Goal: Task Accomplishment & Management: Complete application form

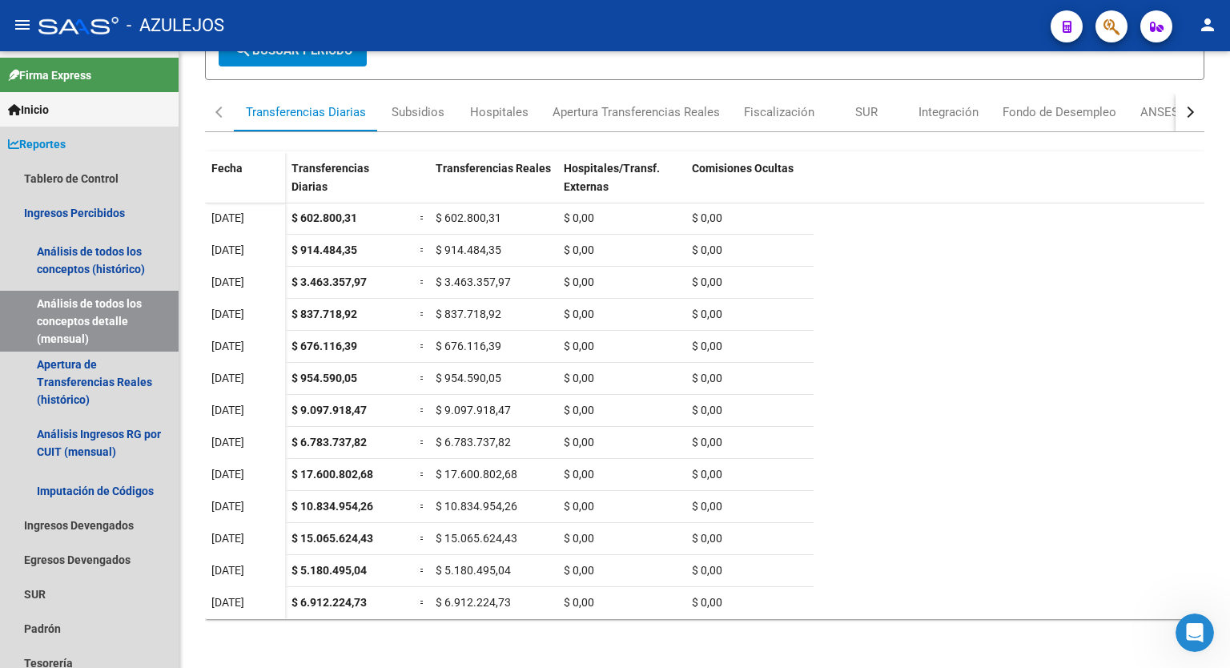
click at [63, 147] on span "Reportes" at bounding box center [37, 144] width 58 height 18
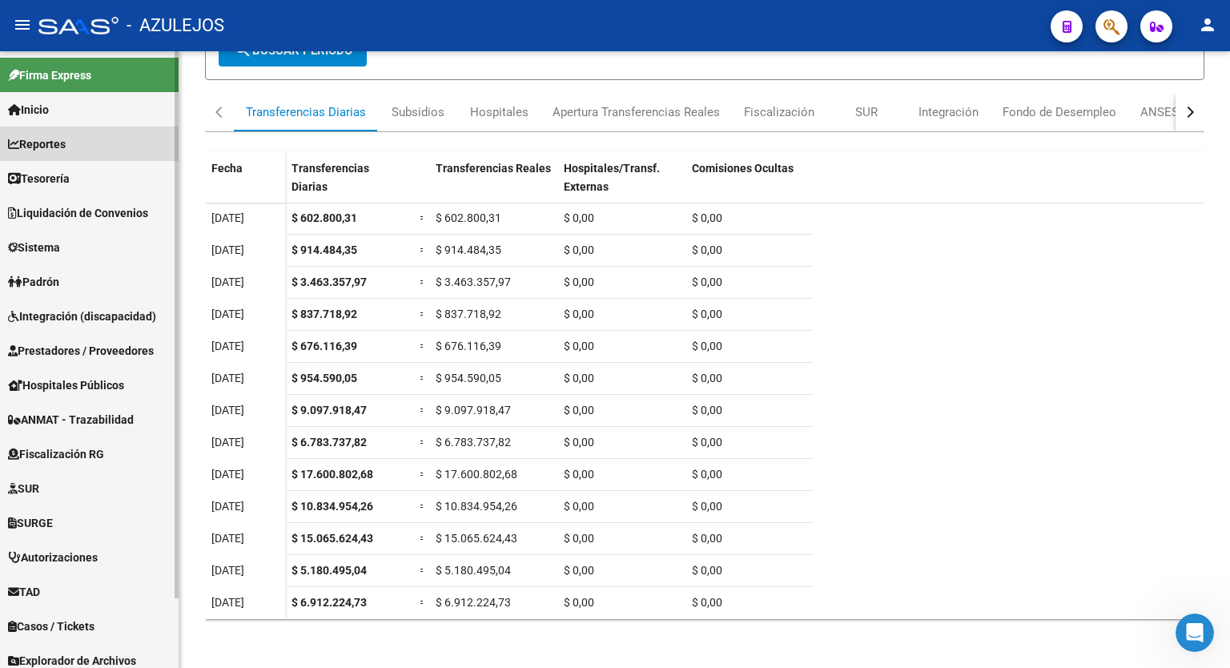
click at [59, 147] on span "Reportes" at bounding box center [37, 144] width 58 height 18
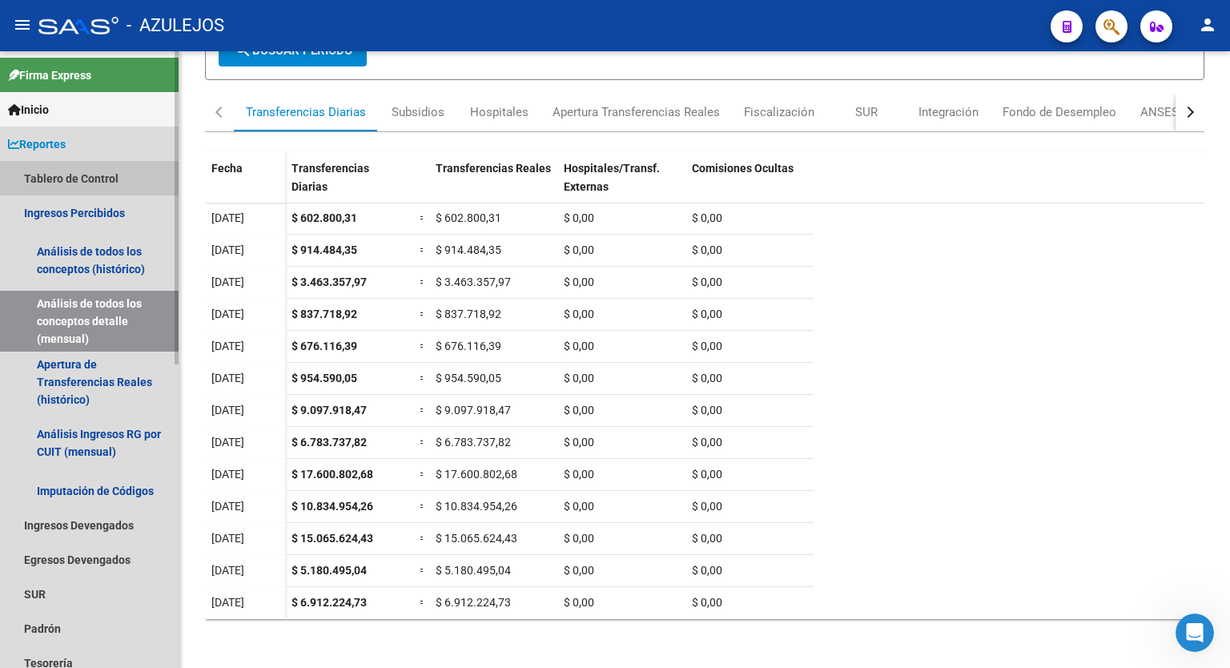
click at [59, 174] on link "Tablero de Control" at bounding box center [89, 178] width 179 height 34
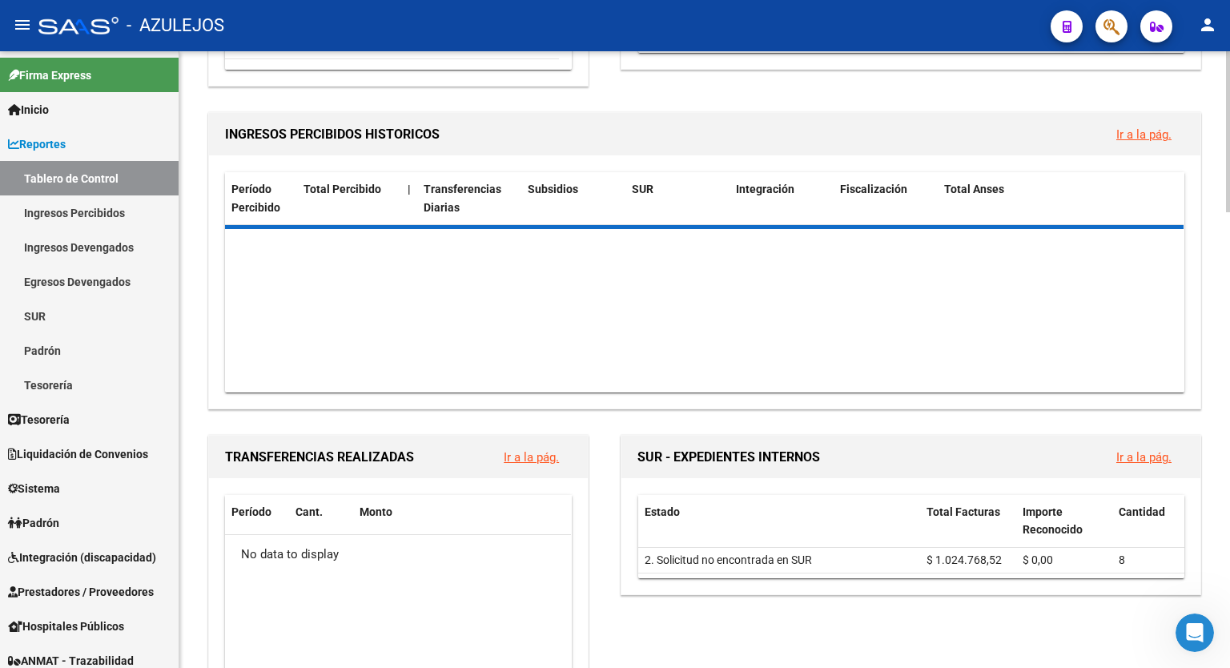
scroll to position [440, 0]
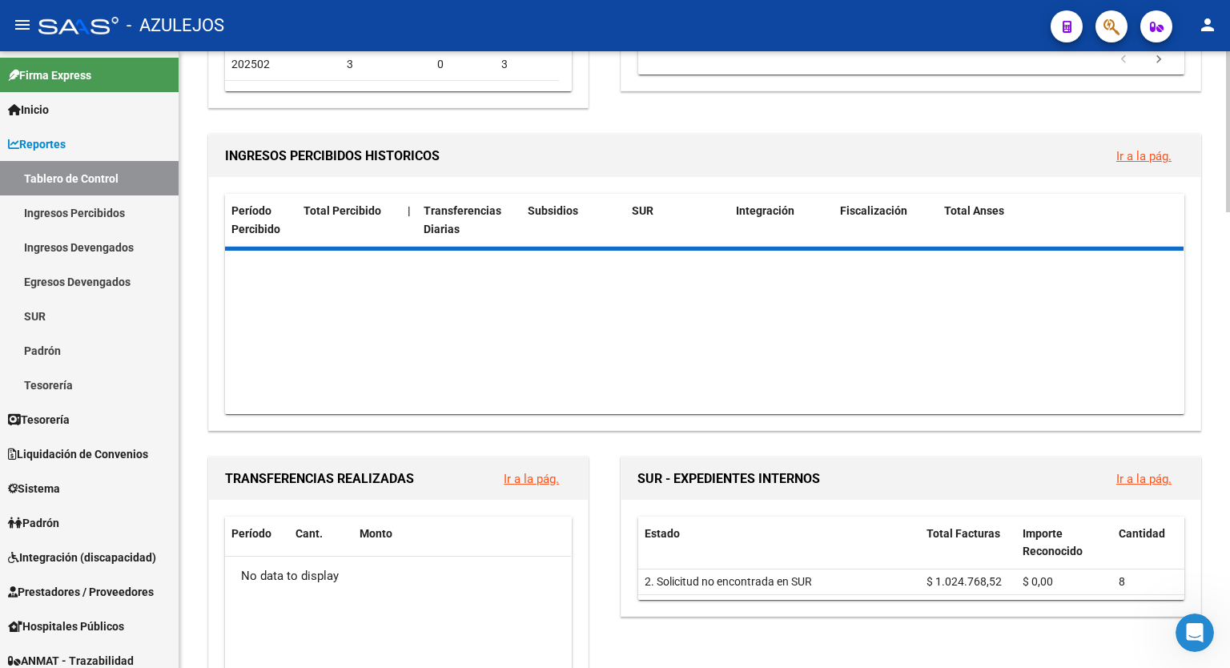
click at [1229, 297] on div at bounding box center [1228, 246] width 4 height 161
click at [1134, 158] on link "Ir a la pág." at bounding box center [1143, 156] width 55 height 14
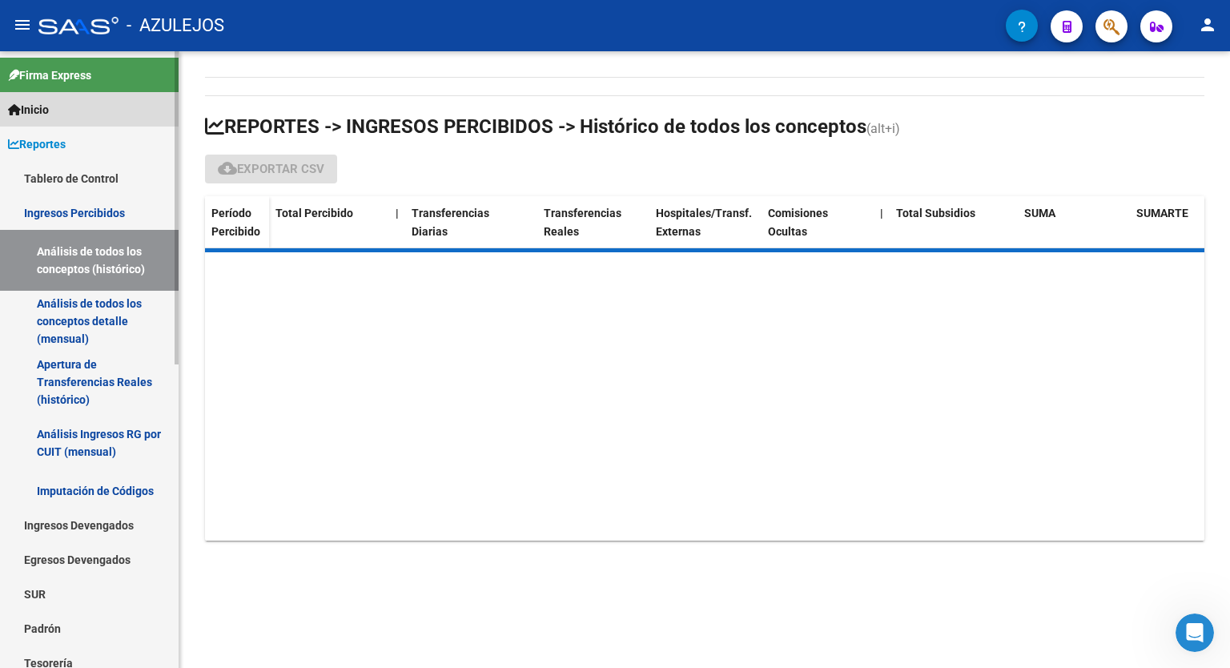
click at [61, 123] on link "Inicio" at bounding box center [89, 109] width 179 height 34
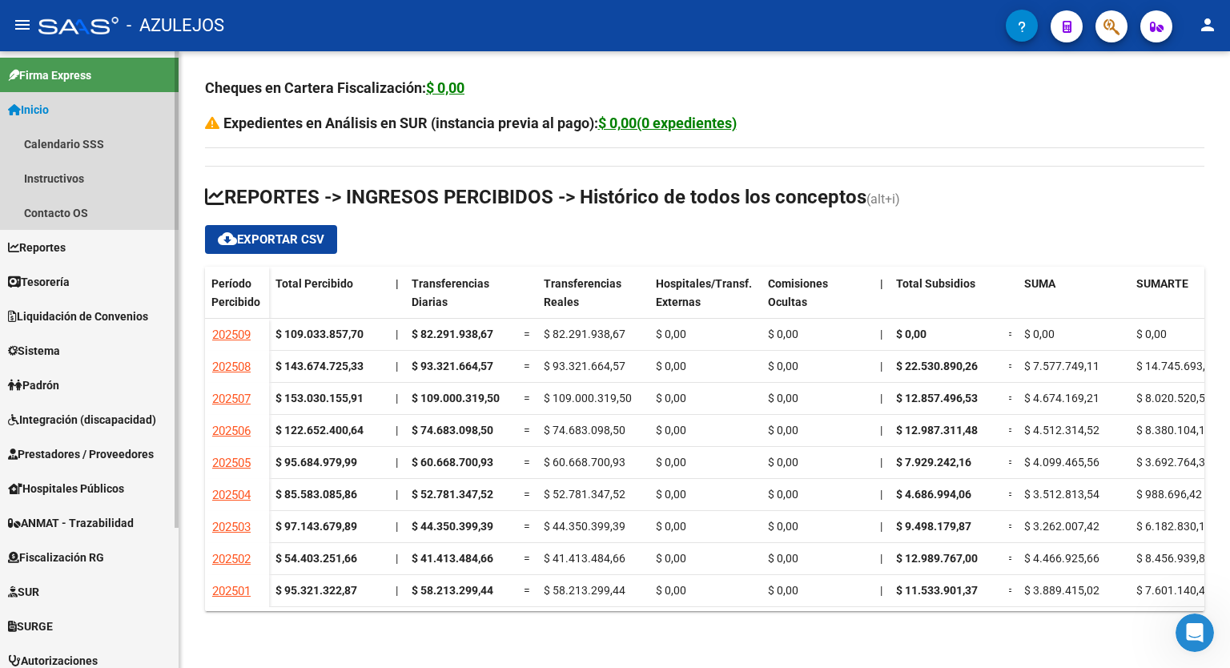
click at [70, 106] on link "Inicio" at bounding box center [89, 109] width 179 height 34
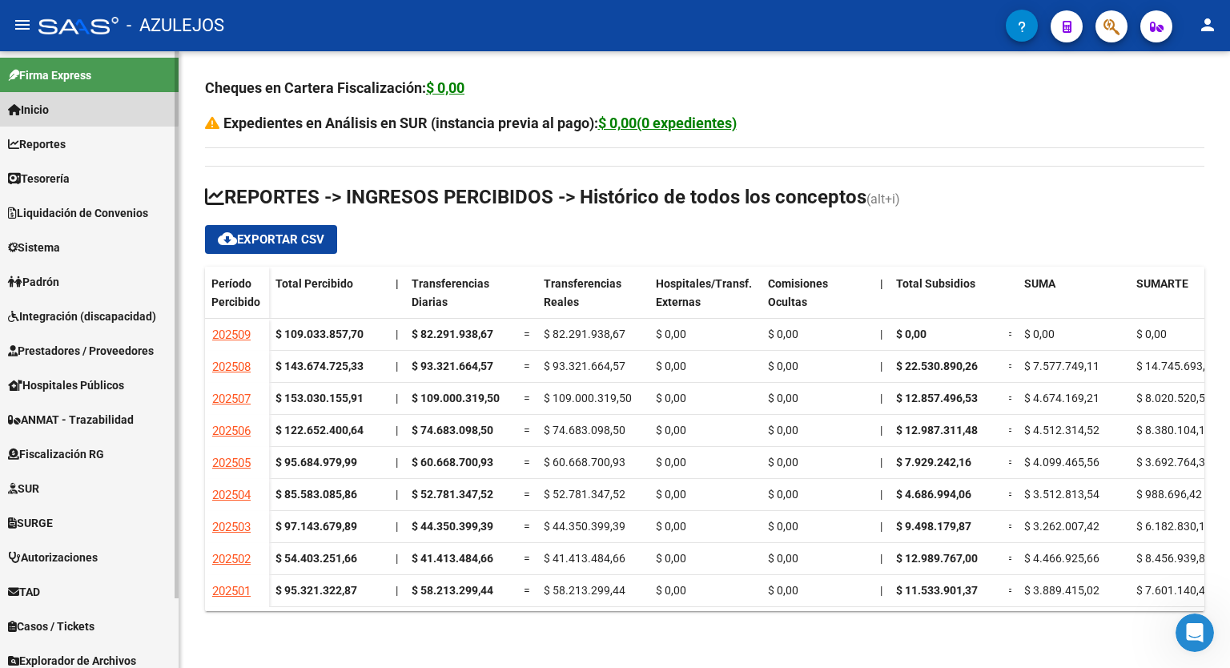
click at [70, 106] on link "Inicio" at bounding box center [89, 109] width 179 height 34
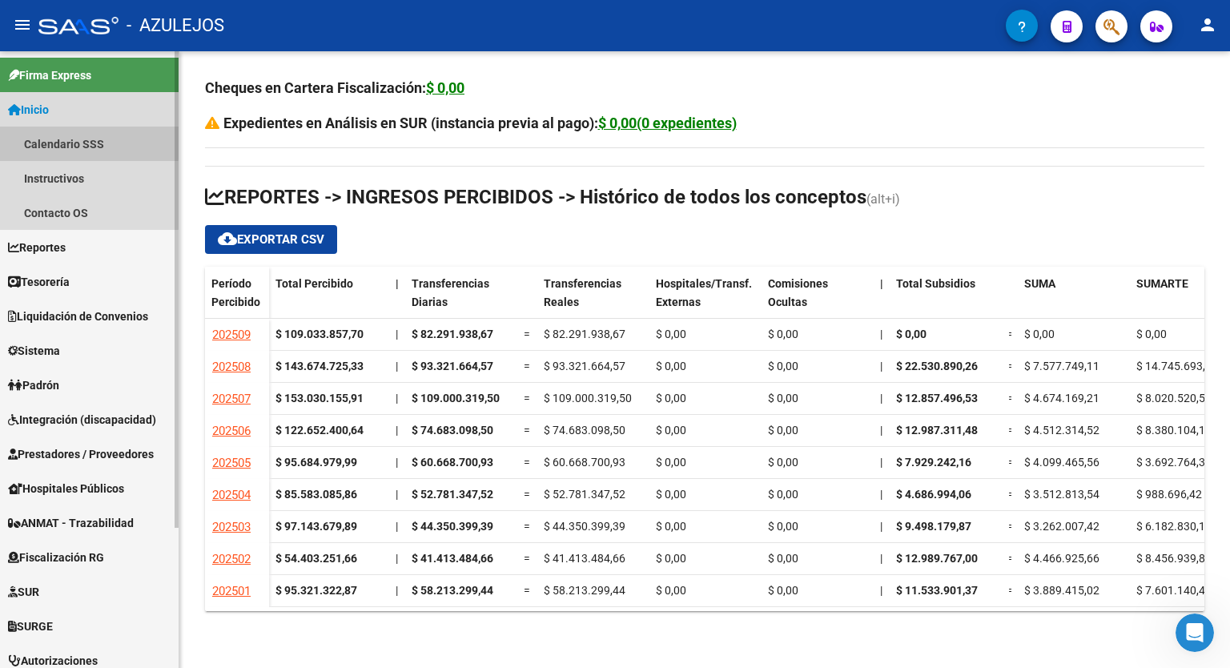
click at [69, 141] on link "Calendario SSS" at bounding box center [89, 144] width 179 height 34
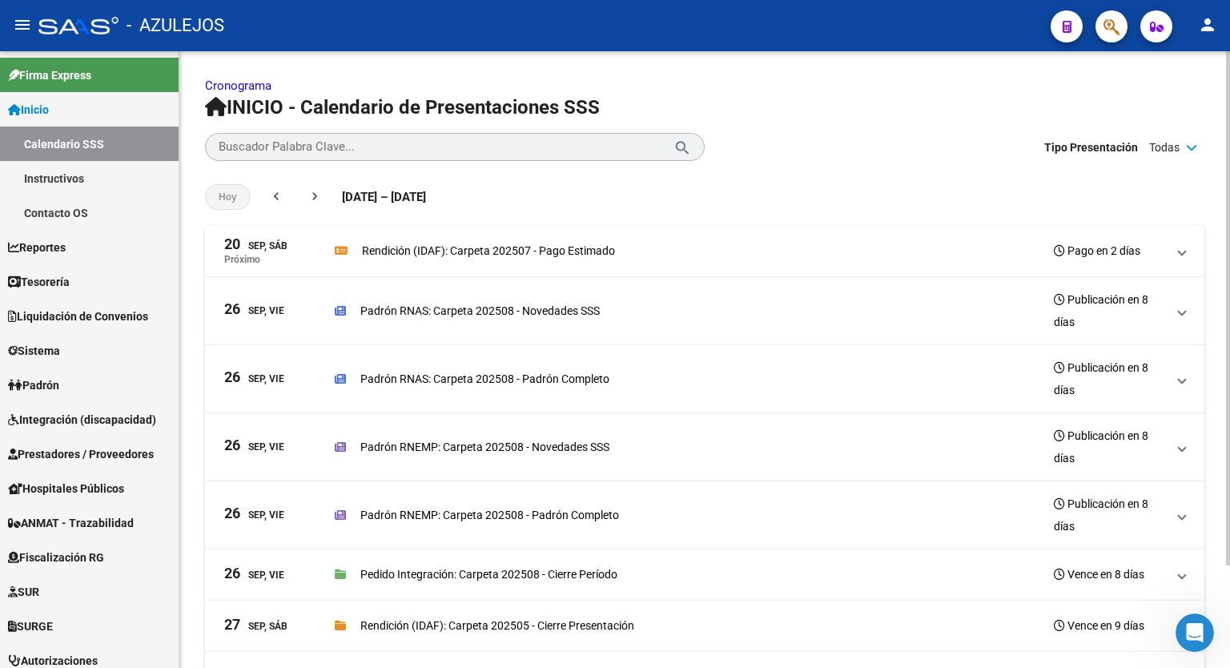
click at [524, 260] on div "Rendición (IDAF): Carpeta 202507 - Pago Estimado Pago en 2 días" at bounding box center [750, 250] width 831 height 22
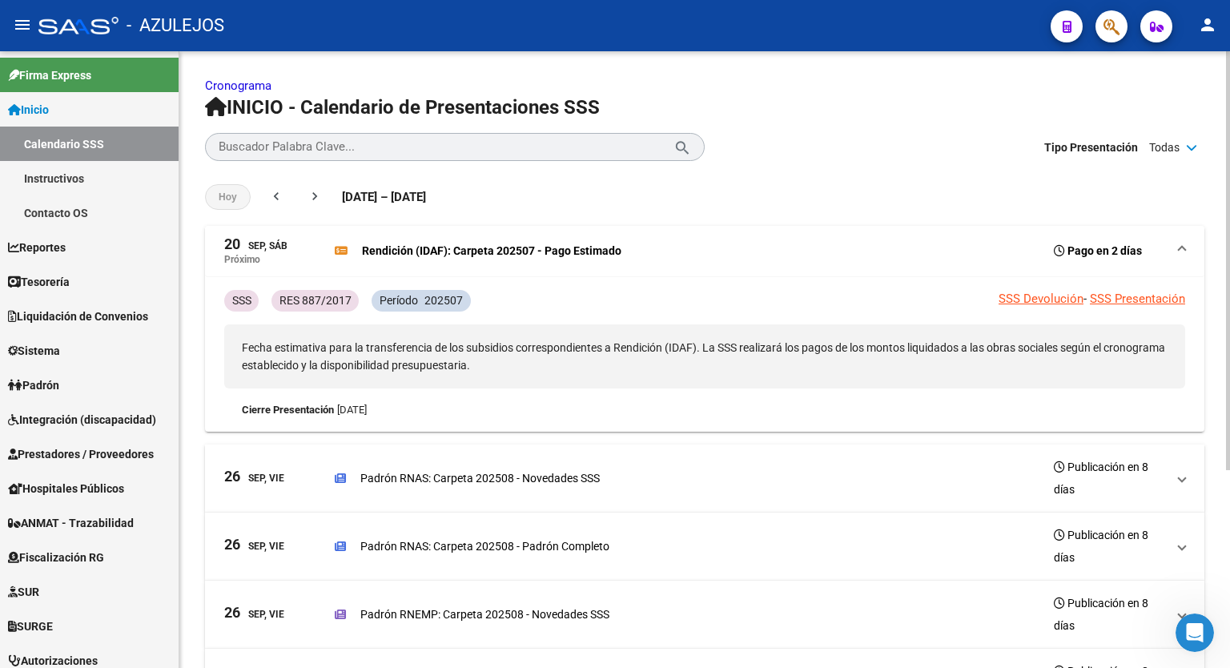
click at [450, 247] on p "Rendición (IDAF): Carpeta 202507 - Pago Estimado" at bounding box center [491, 251] width 259 height 18
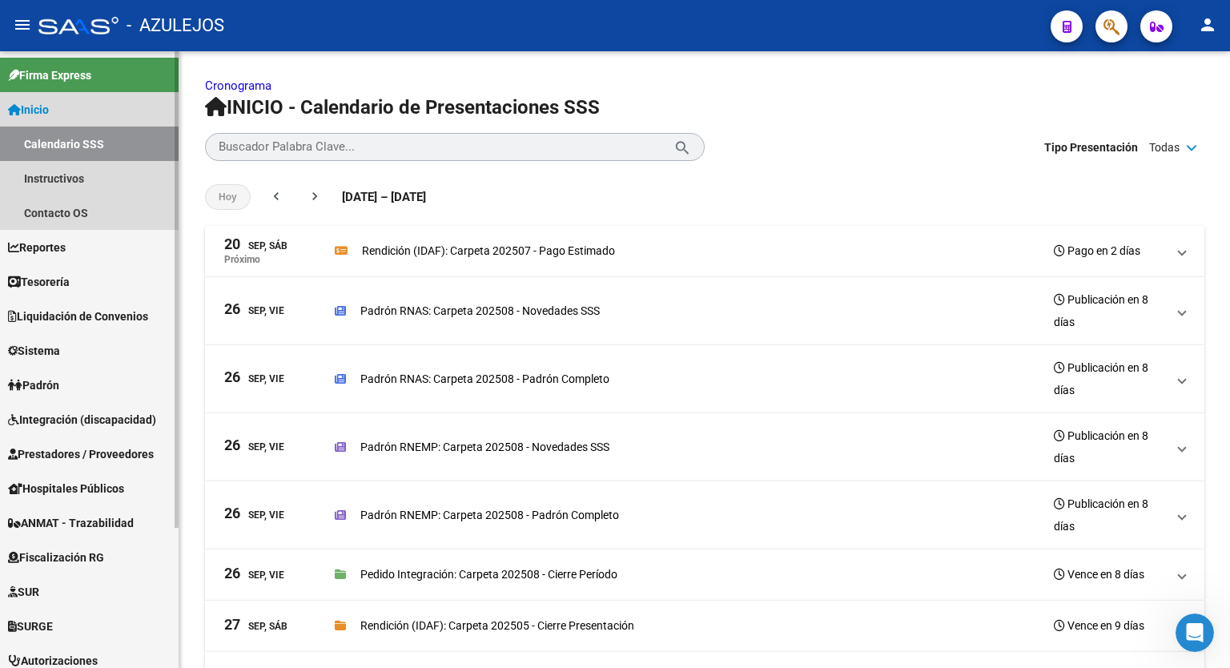
click at [66, 110] on link "Inicio" at bounding box center [89, 109] width 179 height 34
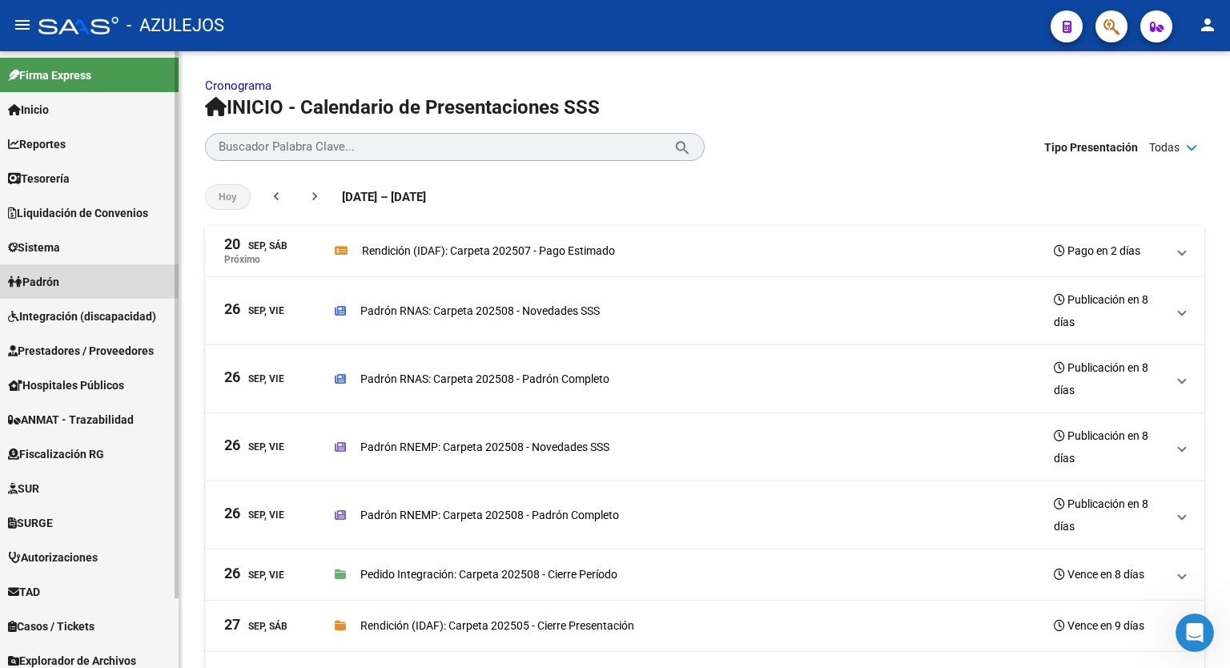
click at [73, 292] on link "Padrón" at bounding box center [89, 281] width 179 height 34
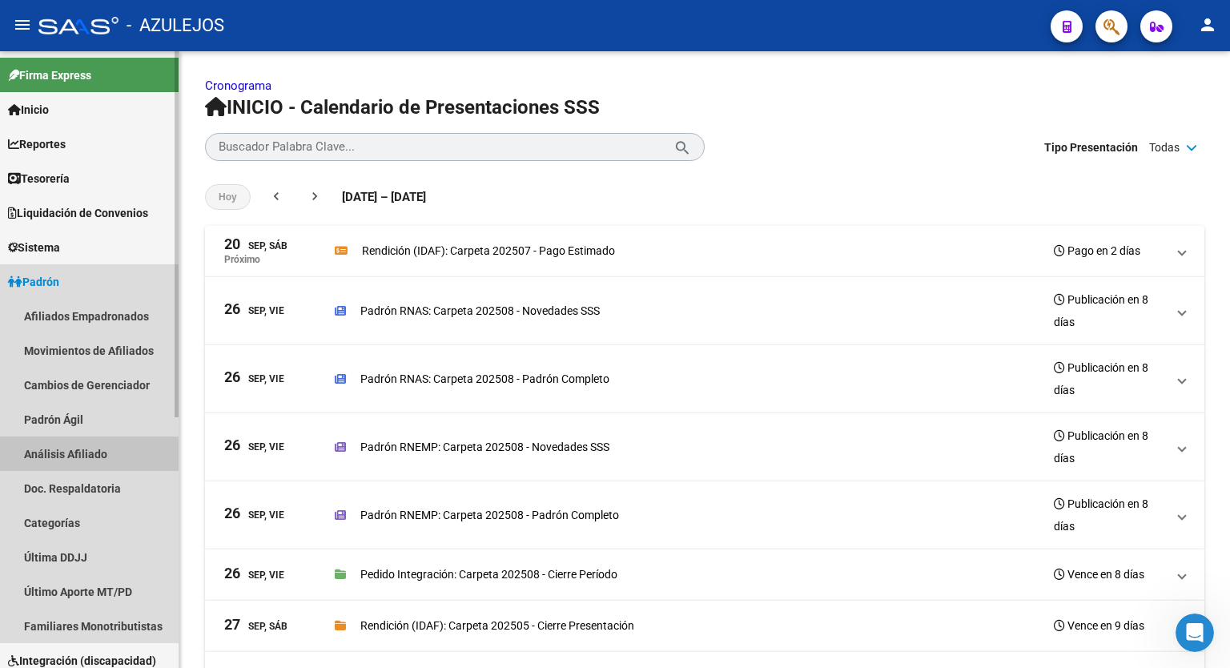
click at [70, 448] on link "Análisis Afiliado" at bounding box center [89, 453] width 179 height 34
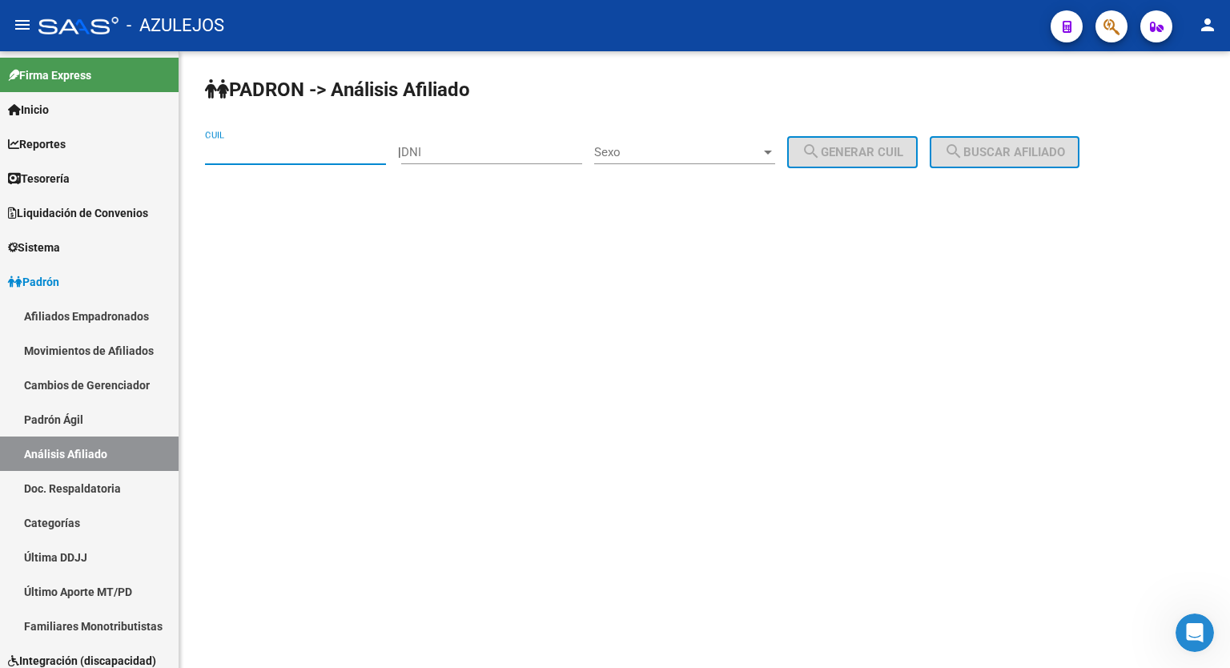
click at [307, 153] on input "CUIL" at bounding box center [295, 152] width 181 height 14
type input "27-25283180-6"
click at [1023, 167] on div "PADRON -> Análisis Afiliado 27-25283180-6 CUIL | DNI Sexo Sexo search Generar C…" at bounding box center [704, 135] width 1051 height 168
click at [1056, 145] on span "search Buscar afiliado" at bounding box center [1004, 152] width 121 height 14
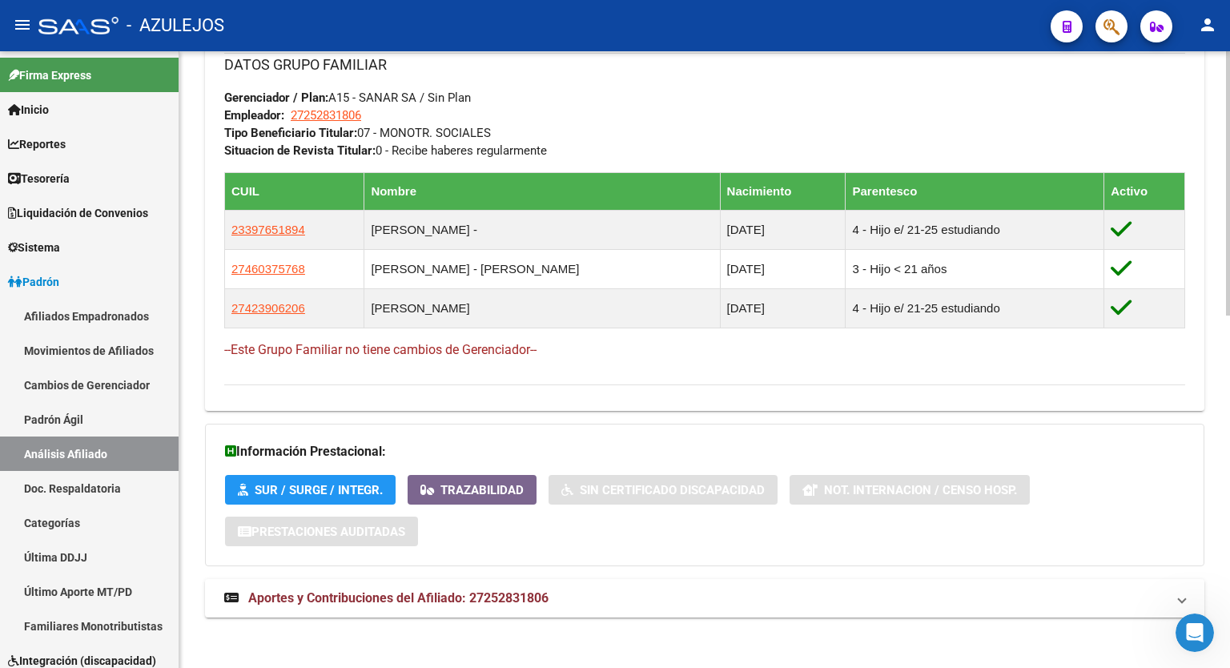
scroll to position [820, 0]
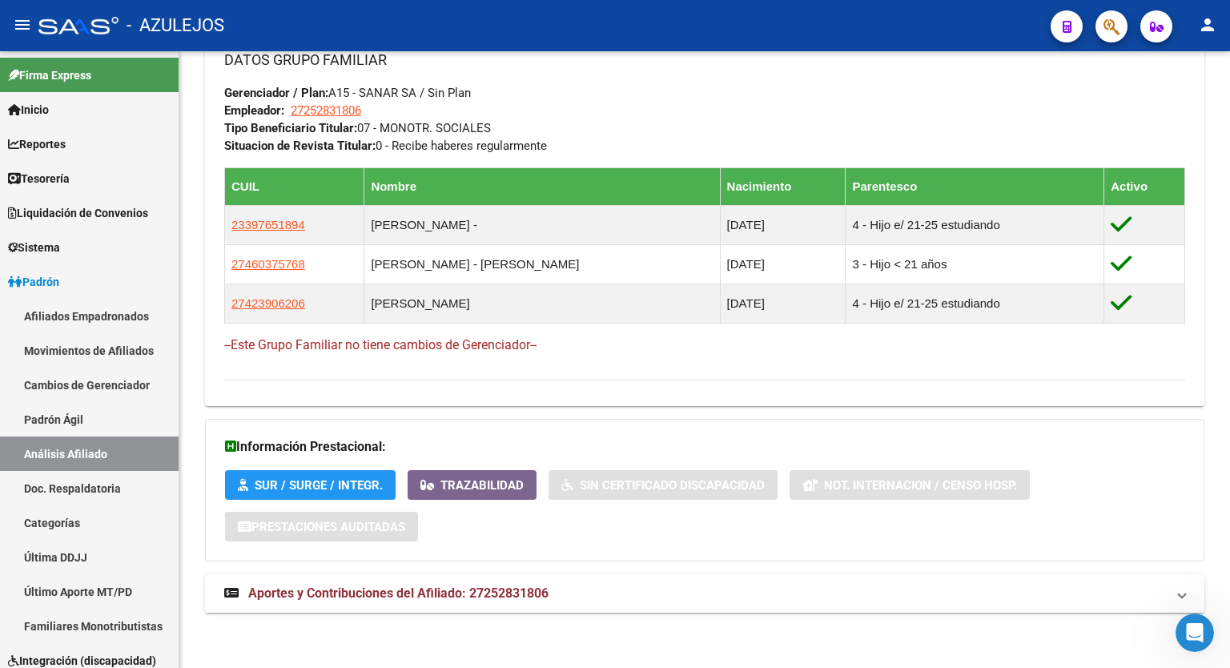
click at [517, 595] on span "Aportes y Contribuciones del Afiliado: 27252831806" at bounding box center [398, 592] width 300 height 15
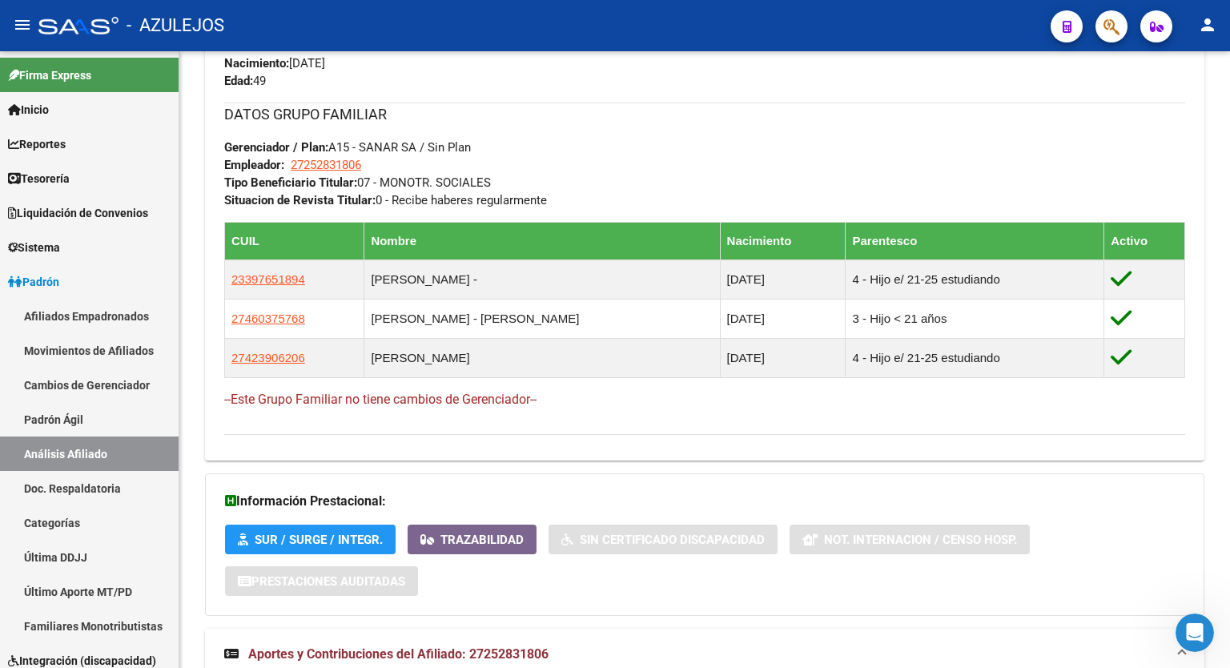
scroll to position [750, 0]
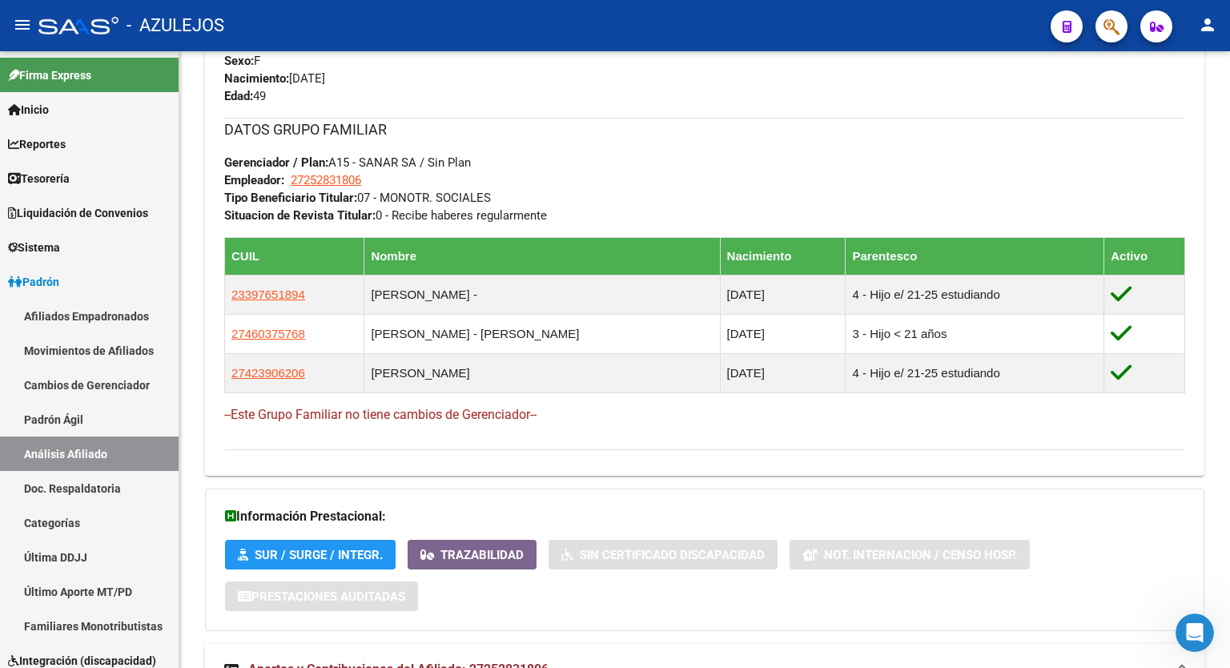
click at [1194, 345] on div "PADRON -> Análisis Afiliado Cambiar Afiliado 27-25283180-6 CUIL DATOS PADRÓN ÁG…" at bounding box center [706, 384] width 1055 height 2167
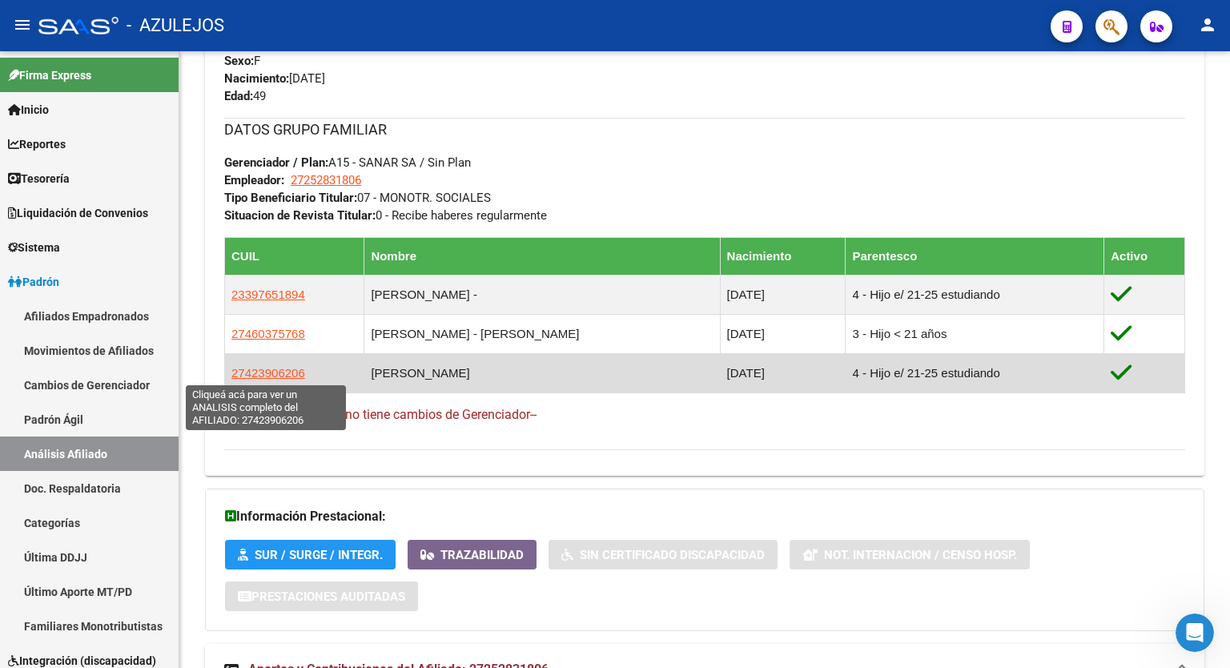
click at [256, 372] on span "27423906206" at bounding box center [268, 373] width 74 height 14
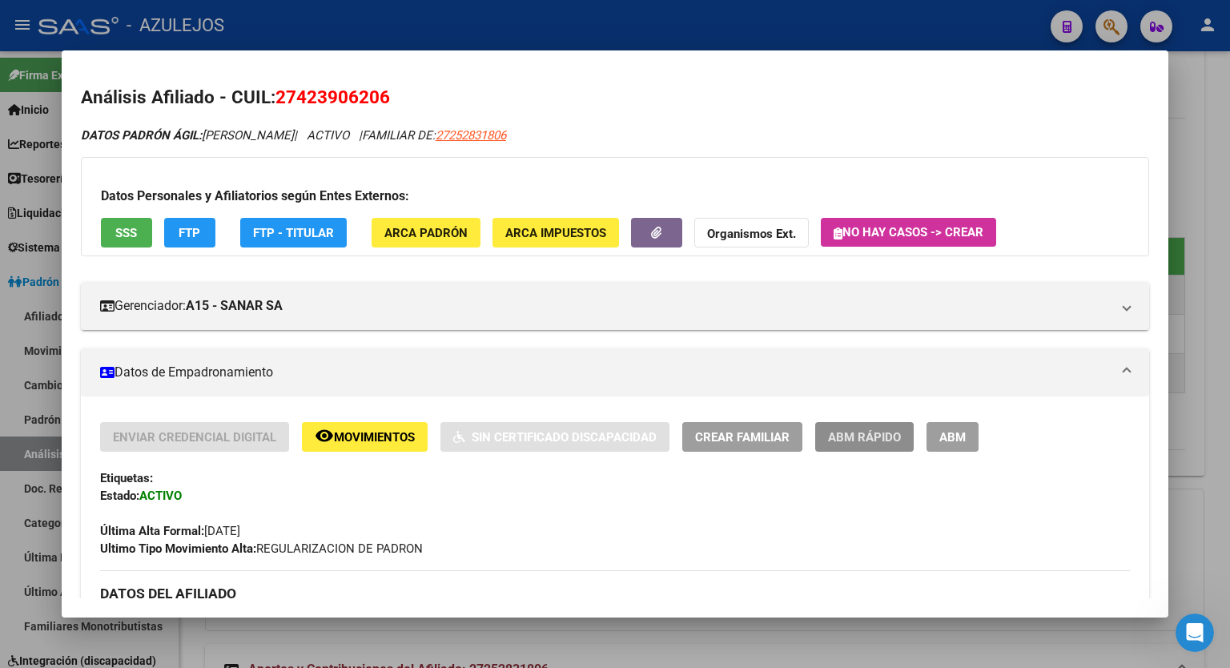
click at [877, 441] on span "ABM Rápido" at bounding box center [864, 437] width 73 height 14
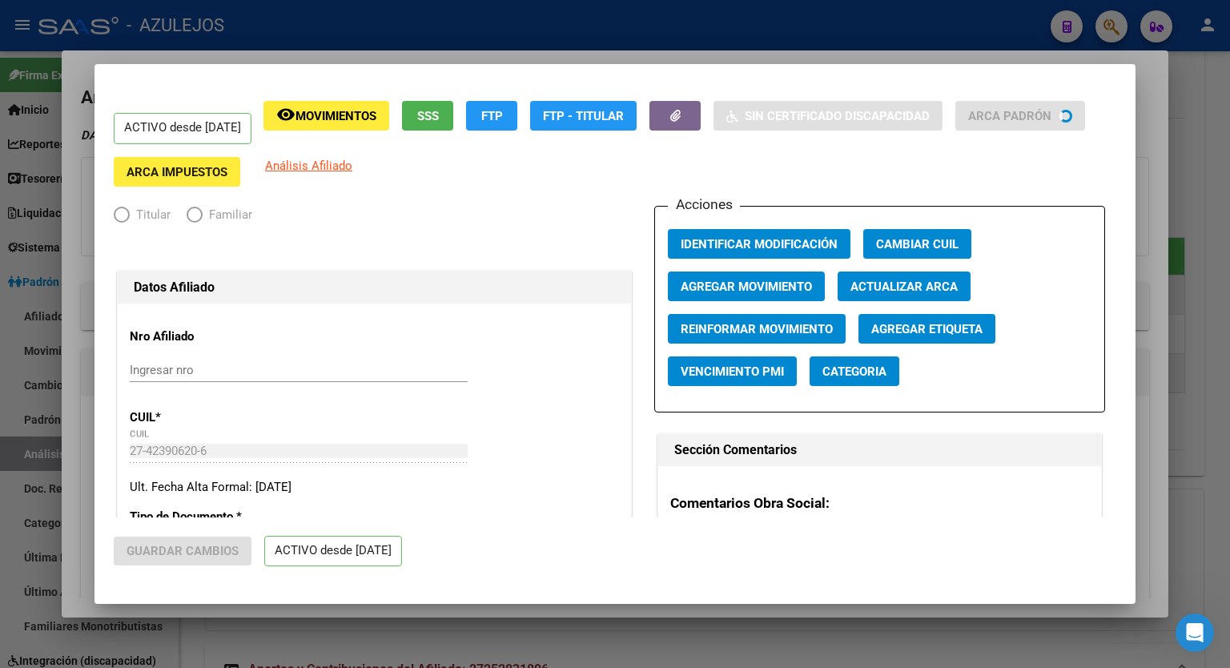
radio input "true"
type input "27-25283180-6"
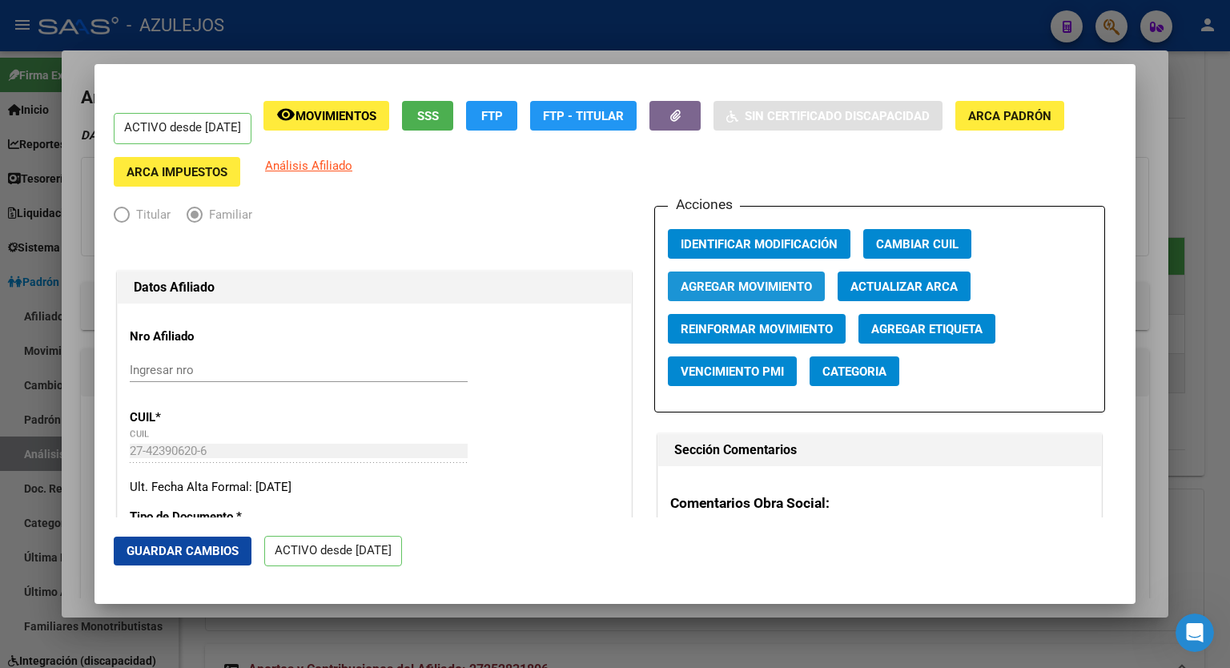
click at [768, 284] on span "Agregar Movimiento" at bounding box center [746, 286] width 131 height 14
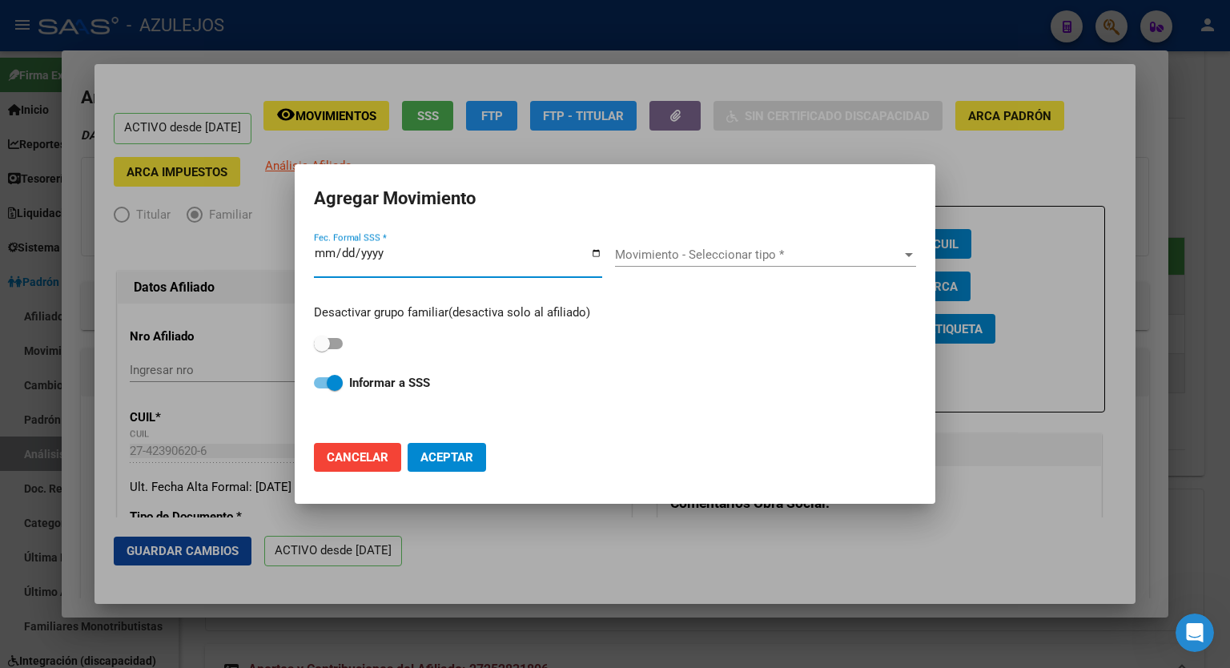
click at [597, 256] on input "Fec. Formal SSS *" at bounding box center [458, 260] width 288 height 26
type input "[DATE]"
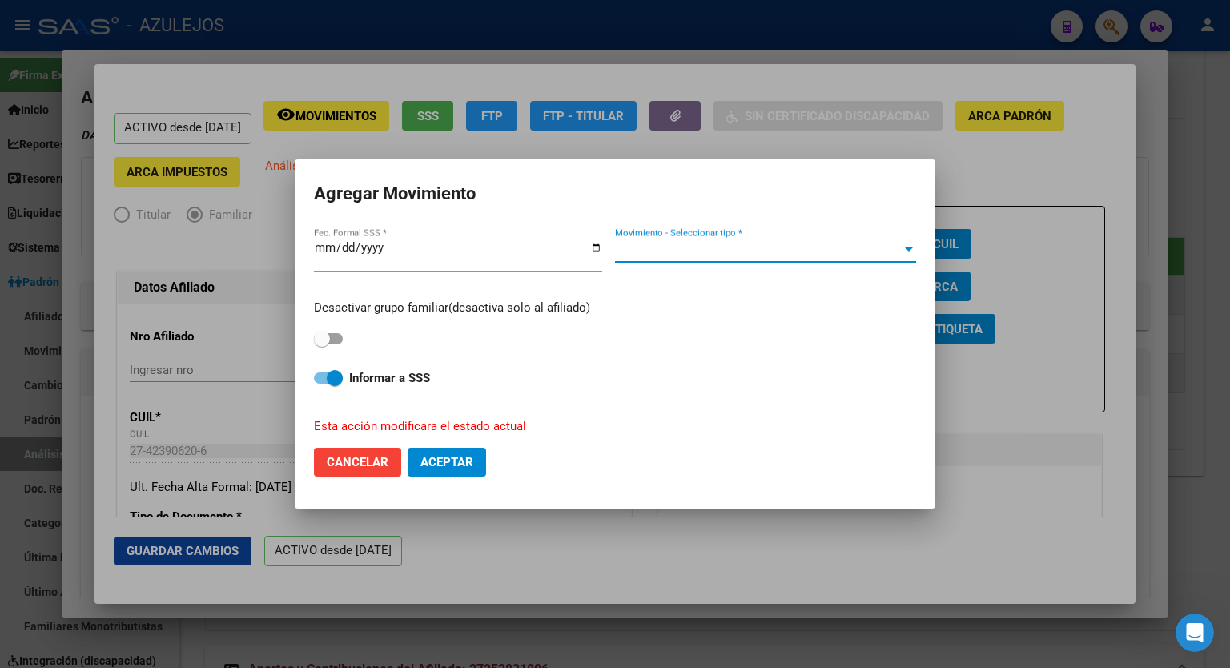
click at [910, 247] on div at bounding box center [909, 249] width 8 height 4
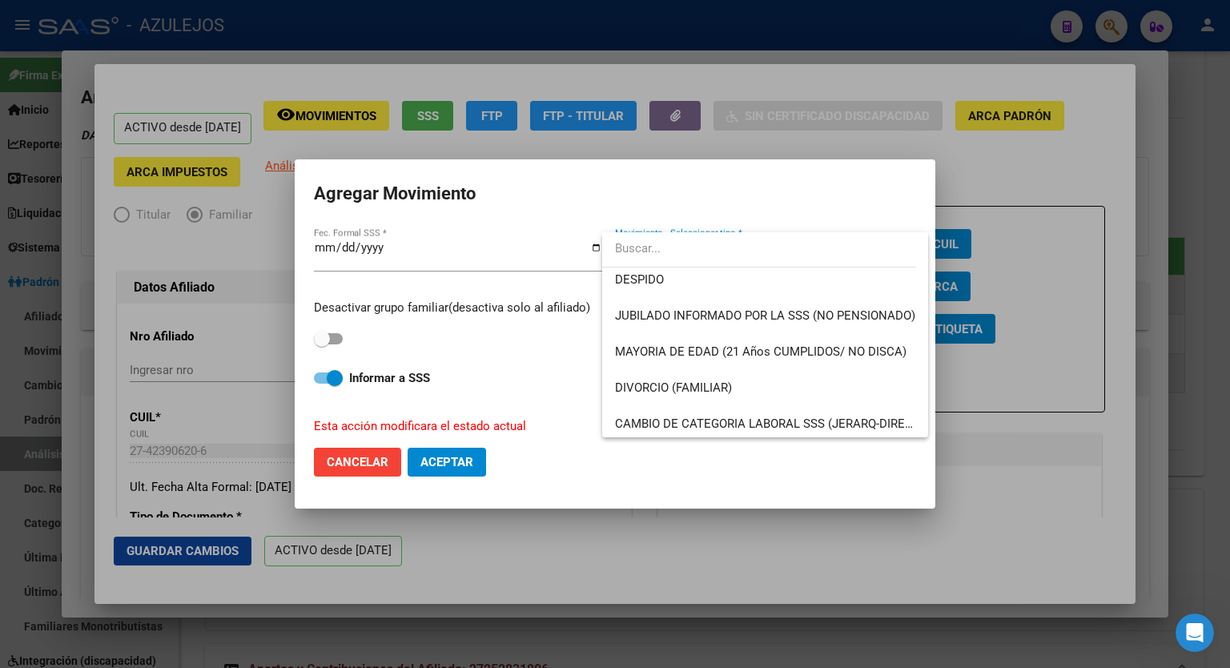
scroll to position [128, 0]
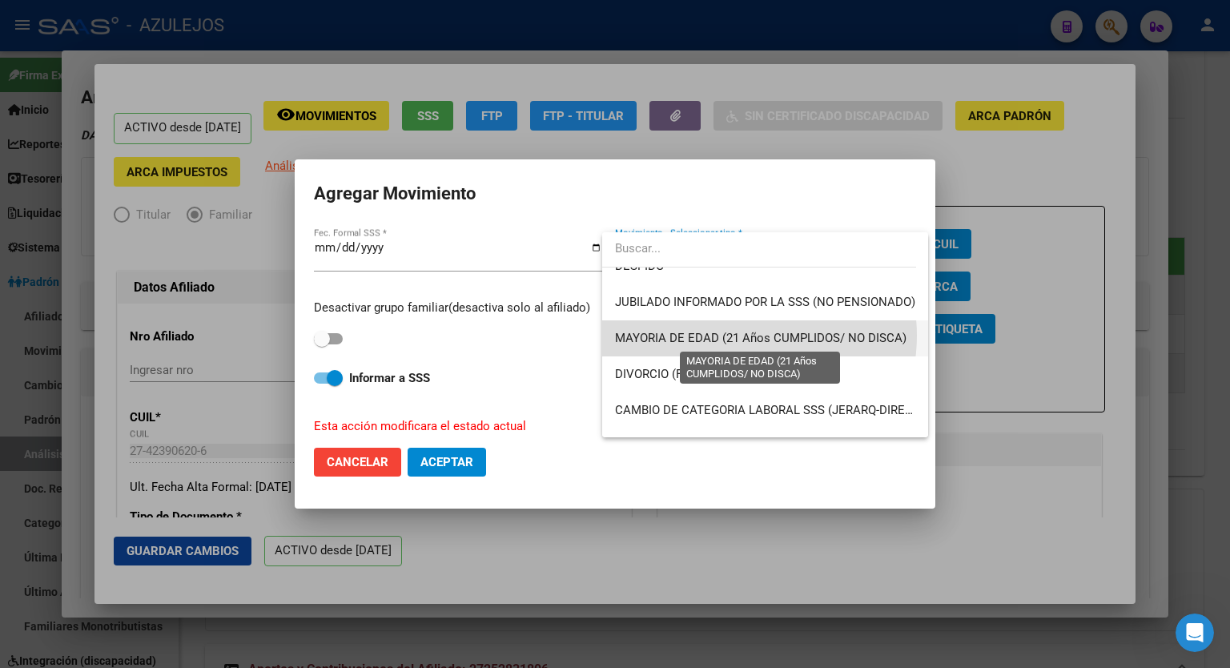
click at [737, 336] on span "MAYORIA DE EDAD (21 Años CUMPLIDOS/ NO DISCA)" at bounding box center [760, 338] width 291 height 14
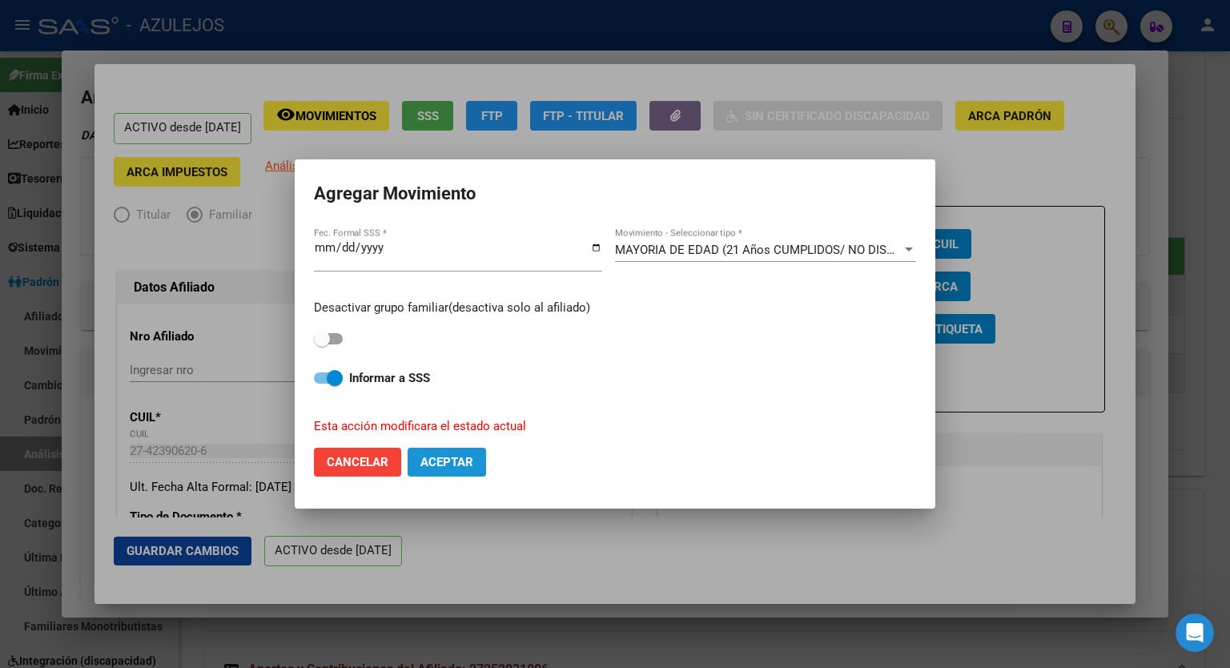
click at [445, 460] on span "Aceptar" at bounding box center [446, 462] width 53 height 14
checkbox input "false"
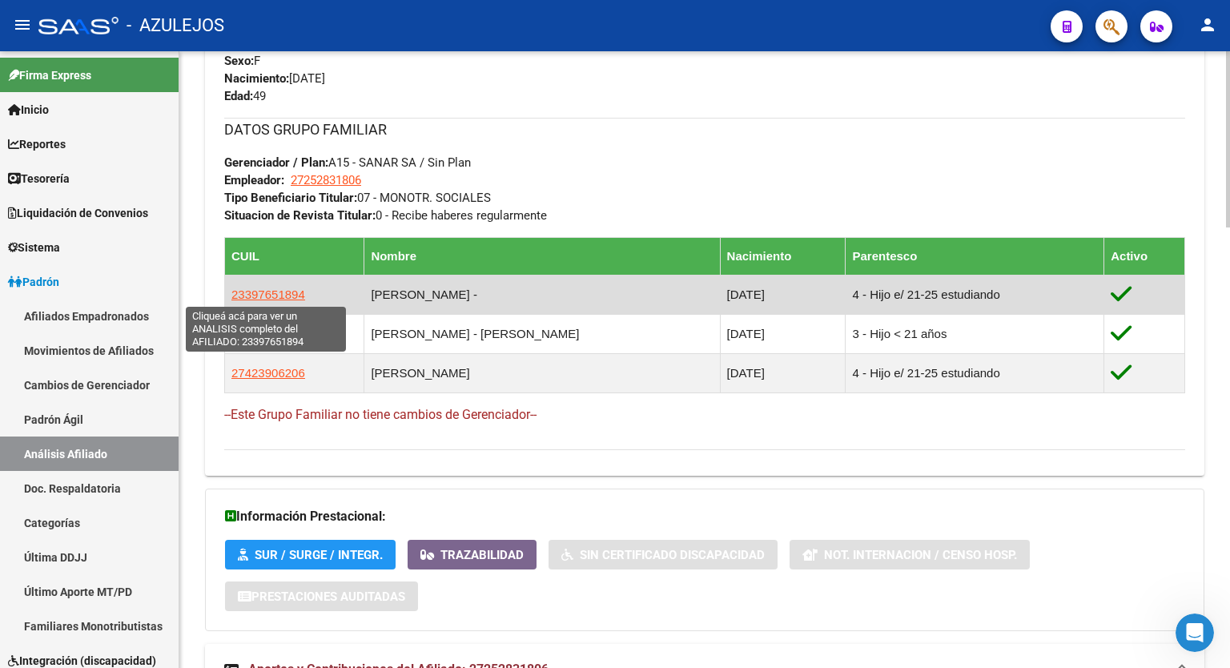
click at [275, 294] on span "23397651894" at bounding box center [268, 294] width 74 height 14
type textarea "23397651894"
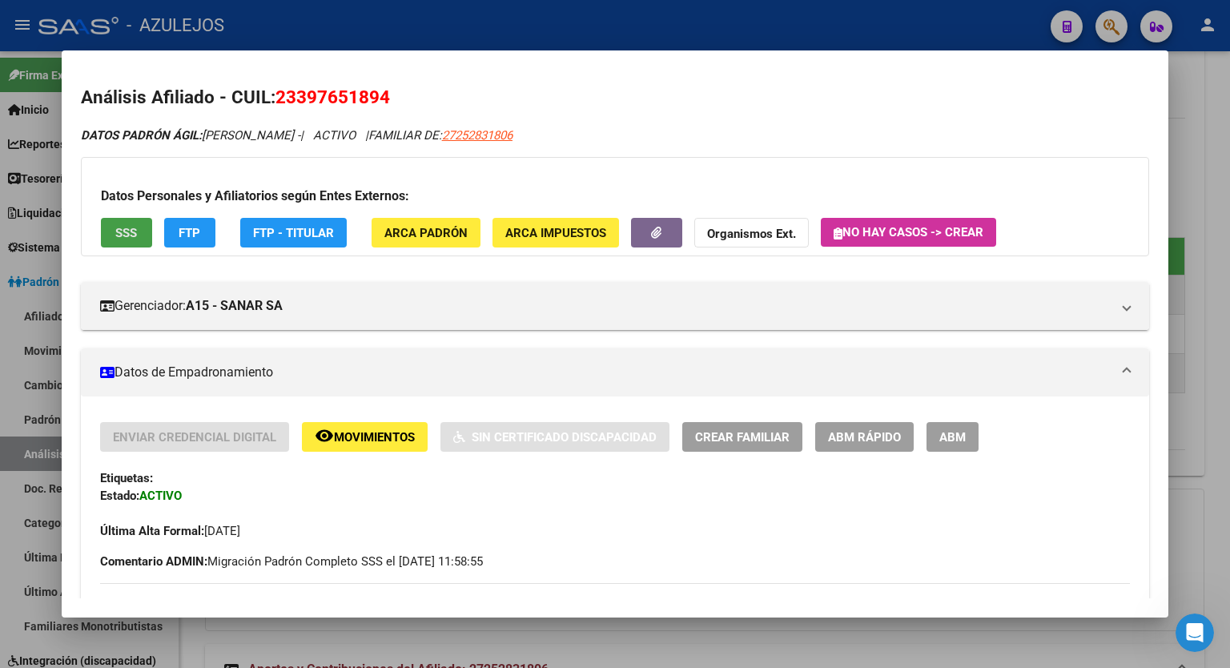
click at [135, 232] on span "SSS" at bounding box center [126, 233] width 22 height 14
click at [862, 436] on span "ABM Rápido" at bounding box center [864, 437] width 73 height 14
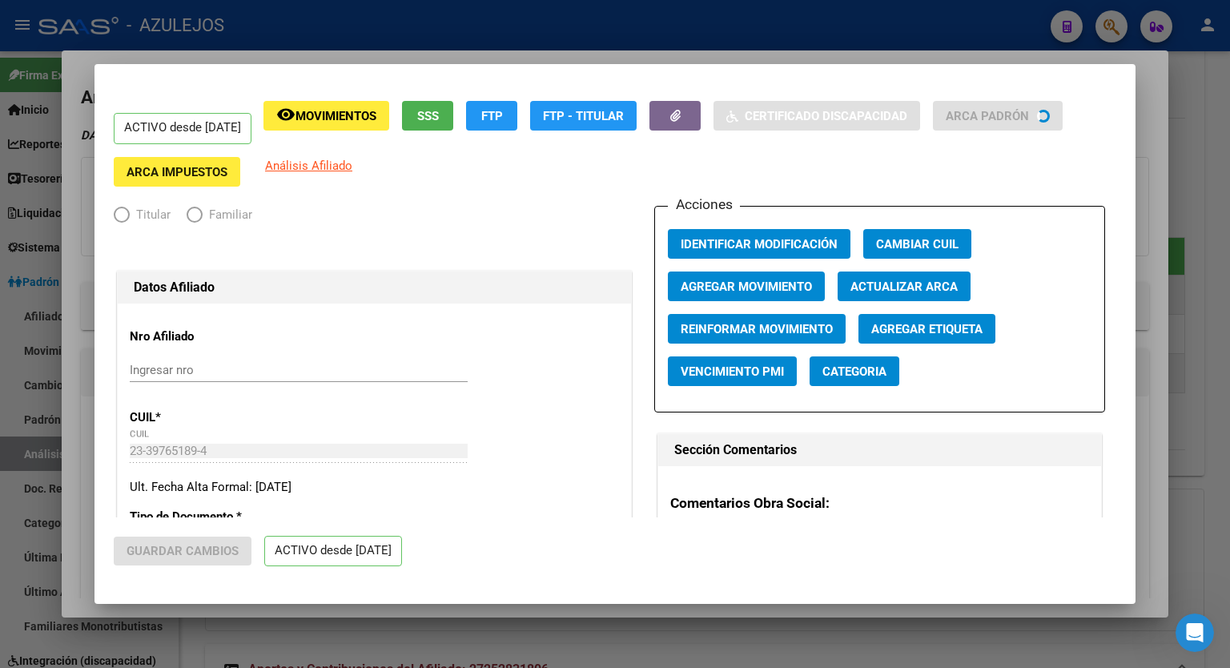
radio input "true"
type input "27-25283180-6"
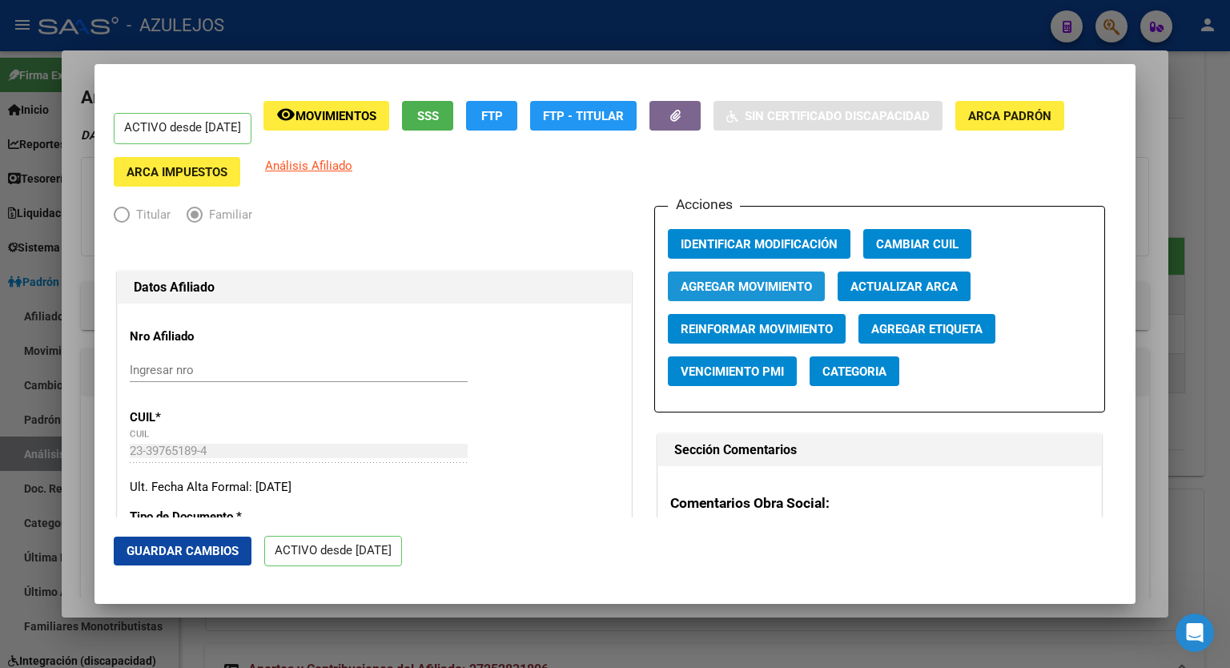
click at [745, 291] on span "Agregar Movimiento" at bounding box center [746, 286] width 131 height 14
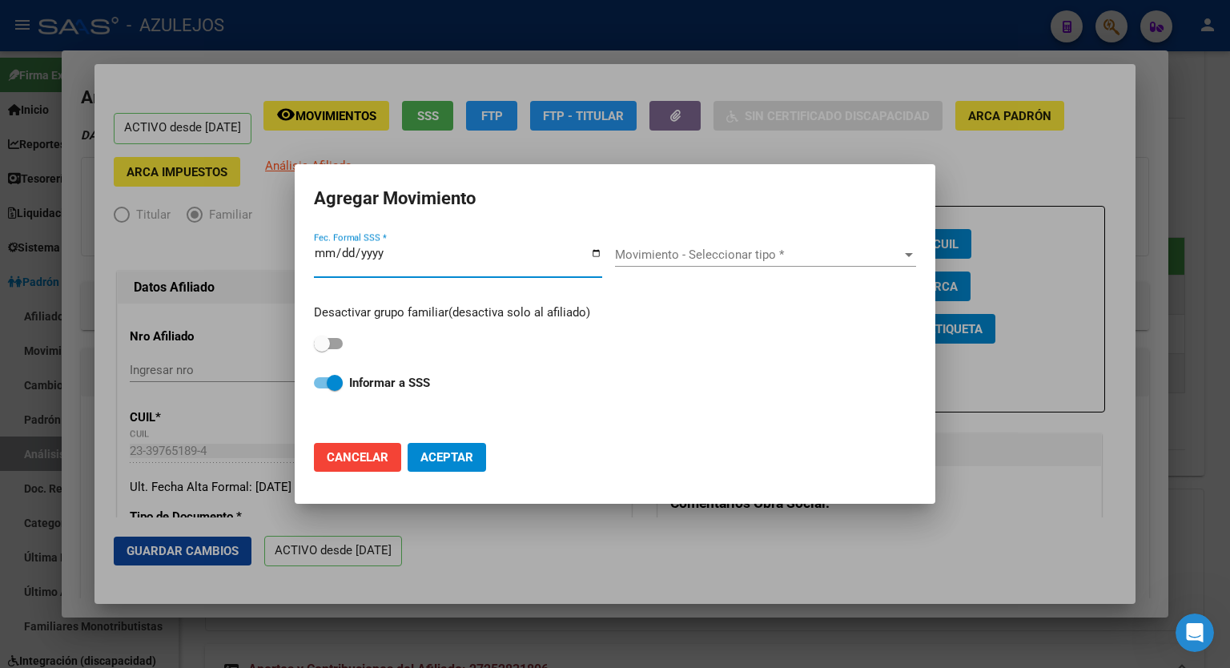
click at [597, 254] on input "Fec. Formal SSS *" at bounding box center [458, 260] width 288 height 26
type input "[DATE]"
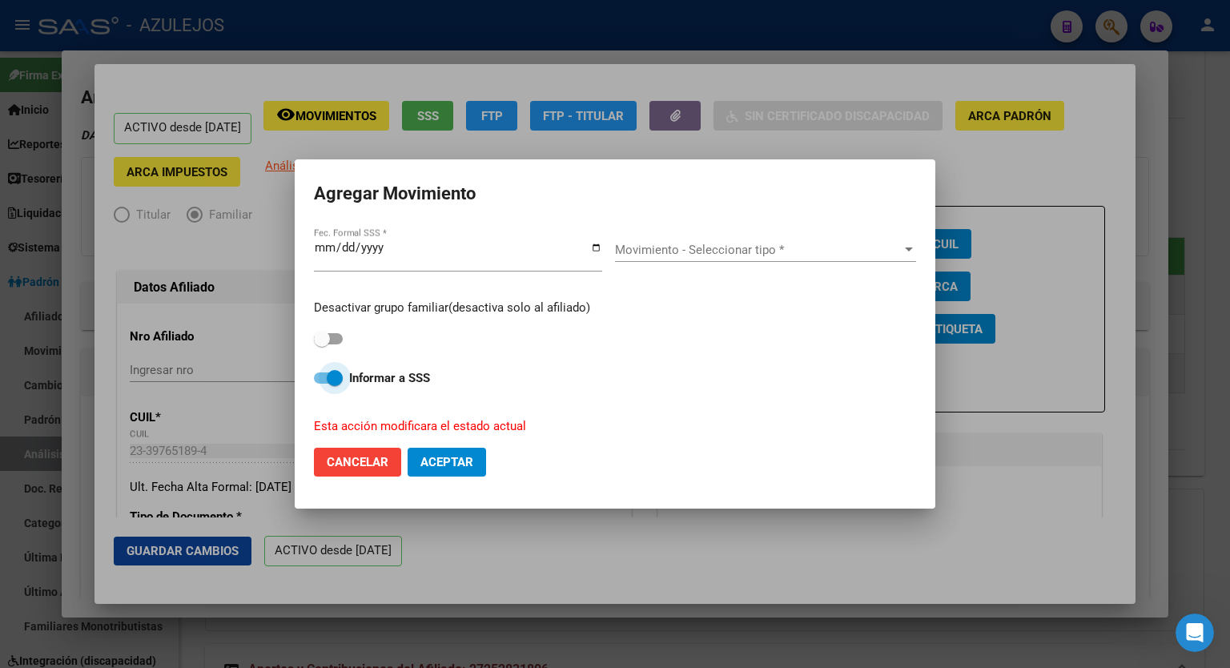
click at [317, 379] on span at bounding box center [328, 377] width 29 height 11
click at [321, 384] on input "Informar a SSS" at bounding box center [321, 384] width 1 height 1
checkbox input "false"
click at [910, 263] on div "Movimiento - Seleccionar tipo * Movimiento - Seleccionar tipo *" at bounding box center [765, 257] width 301 height 39
click at [911, 248] on div at bounding box center [909, 249] width 8 height 4
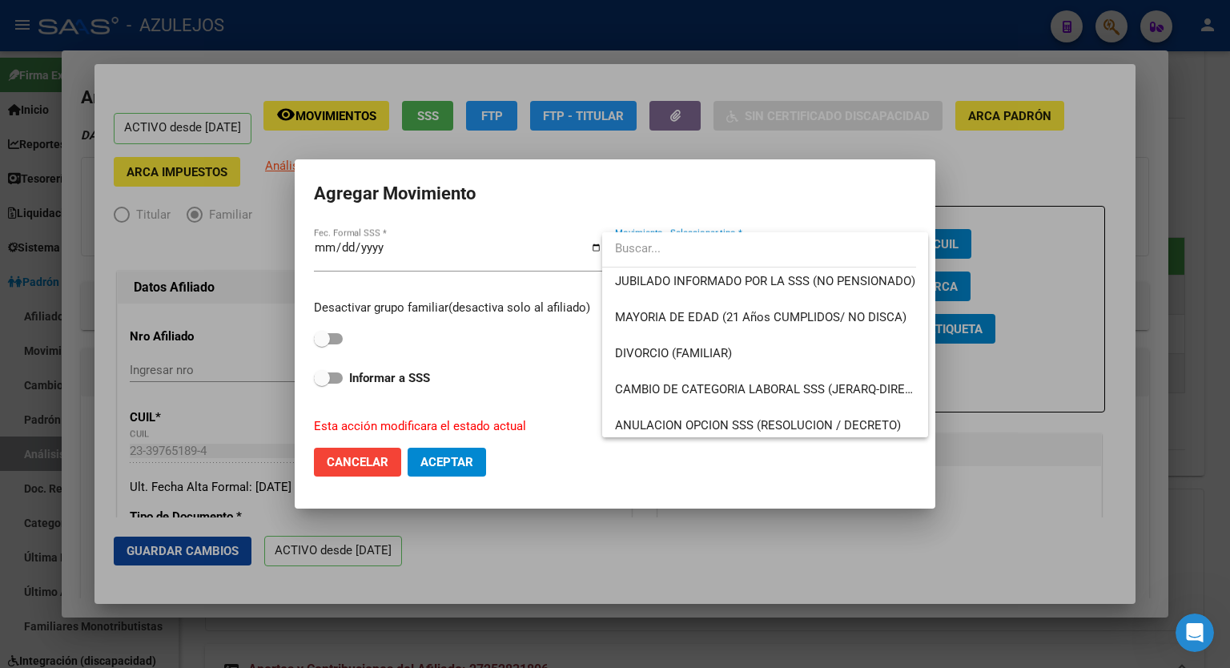
scroll to position [160, 0]
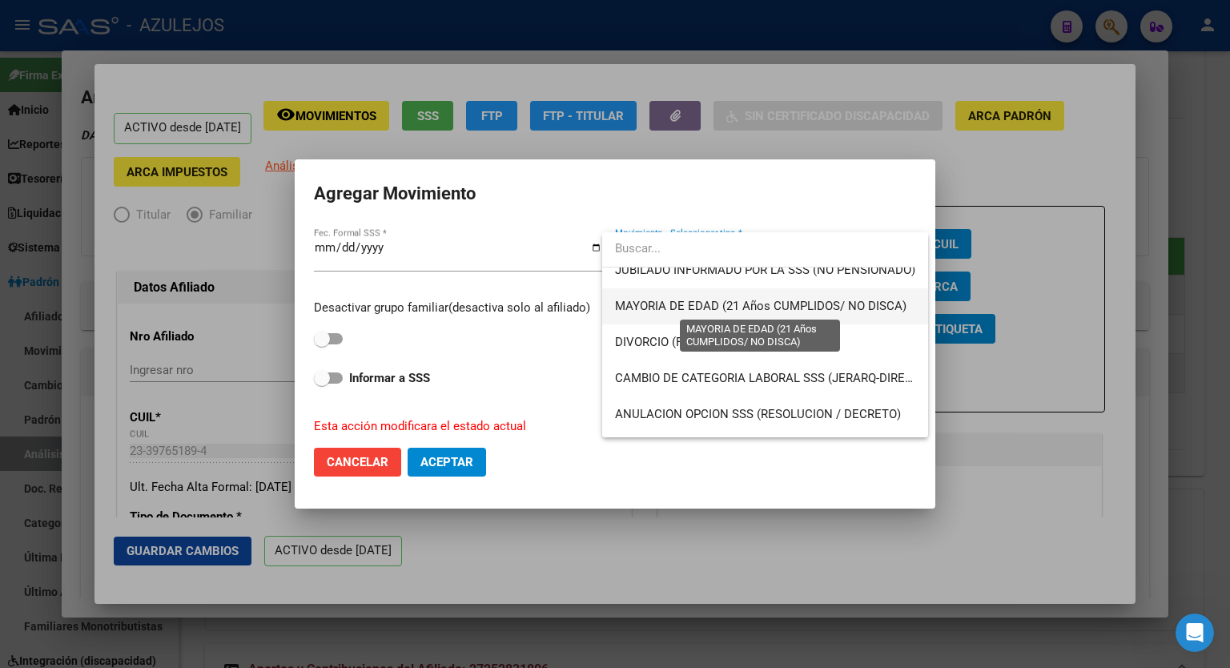
click at [823, 311] on span "MAYORIA DE EDAD (21 Años CUMPLIDOS/ NO DISCA)" at bounding box center [760, 306] width 291 height 14
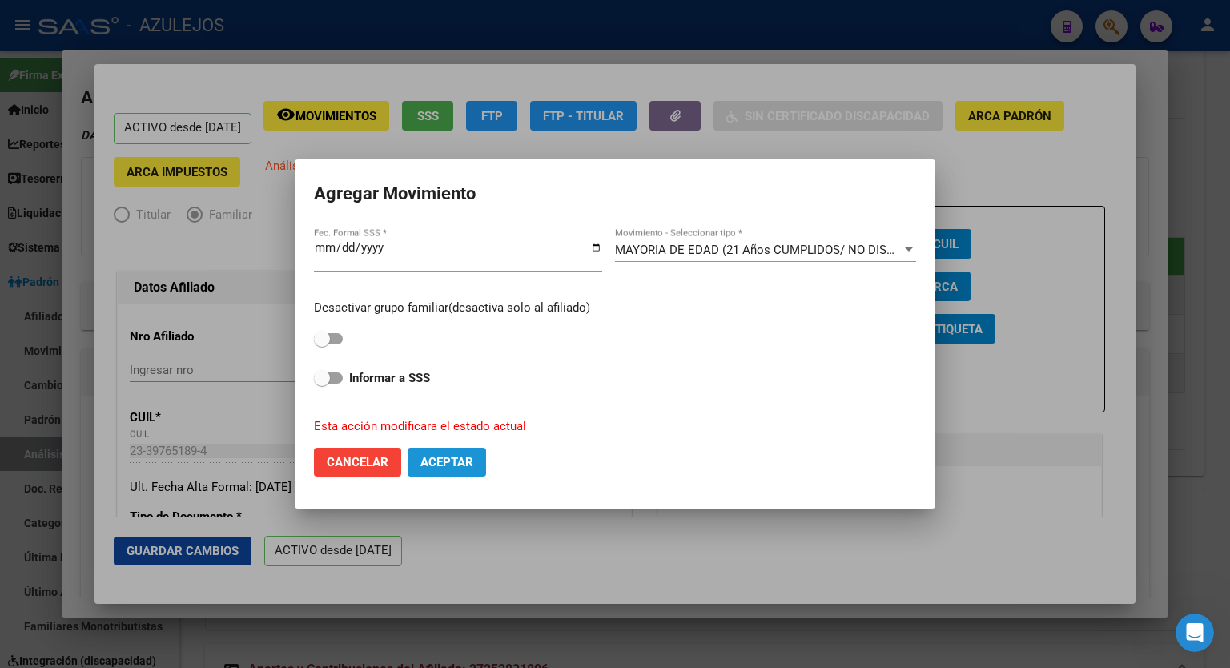
click at [468, 452] on button "Aceptar" at bounding box center [447, 462] width 78 height 29
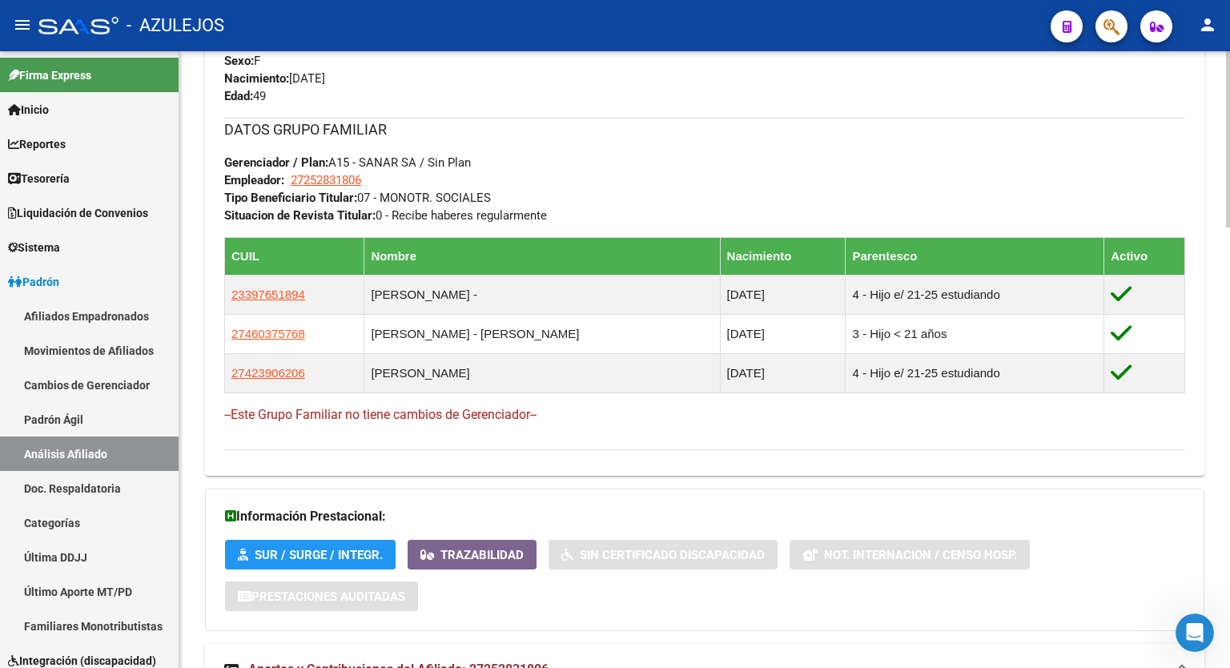
click at [643, 156] on div "DATOS GRUPO FAMILIAR Gerenciador / Plan: A15 - SANAR SA / Sin Plan Empleador: 2…" at bounding box center [704, 171] width 961 height 106
